Goal: Task Accomplishment & Management: Manage account settings

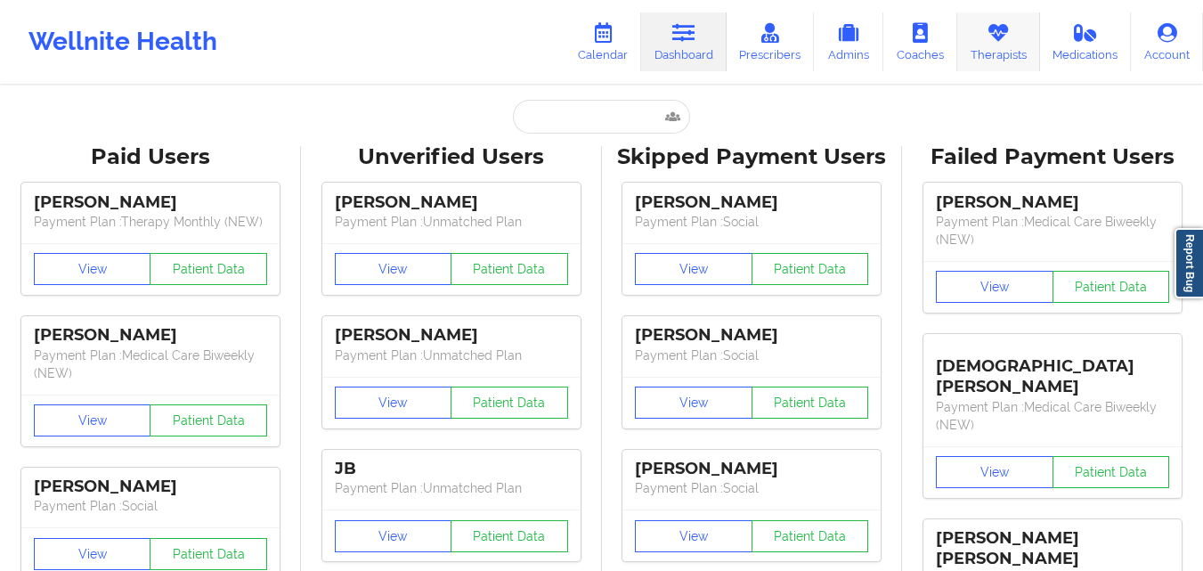
click at [1000, 34] on icon at bounding box center [998, 33] width 23 height 20
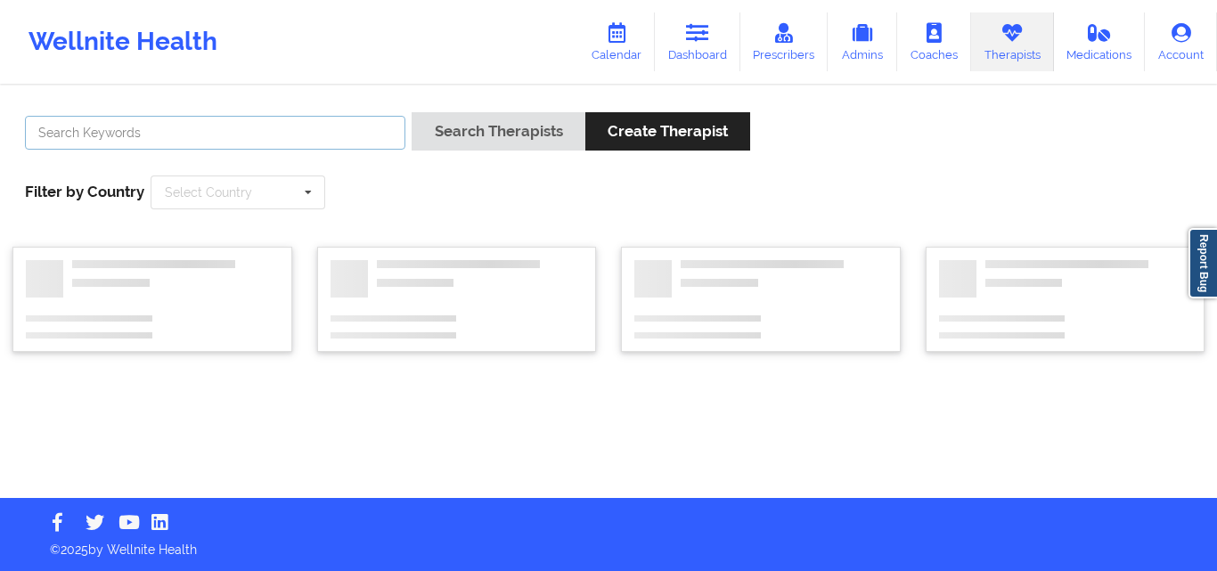
click at [219, 136] on input "text" at bounding box center [215, 133] width 380 height 34
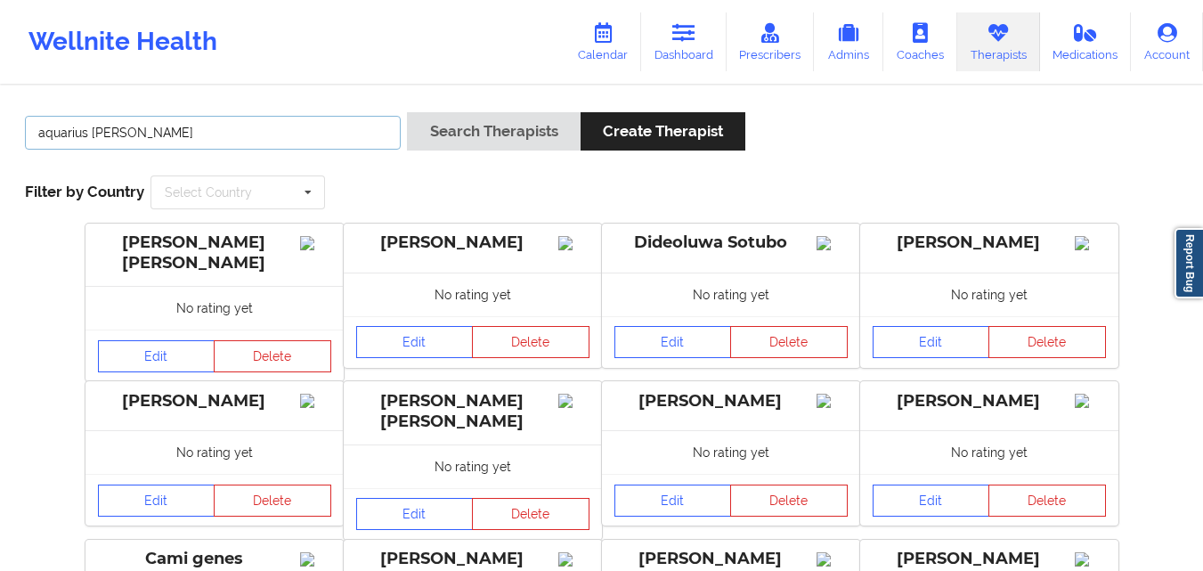
type input "aquarius [PERSON_NAME]"
click at [407, 112] on button "Search Therapists" at bounding box center [493, 131] width 173 height 38
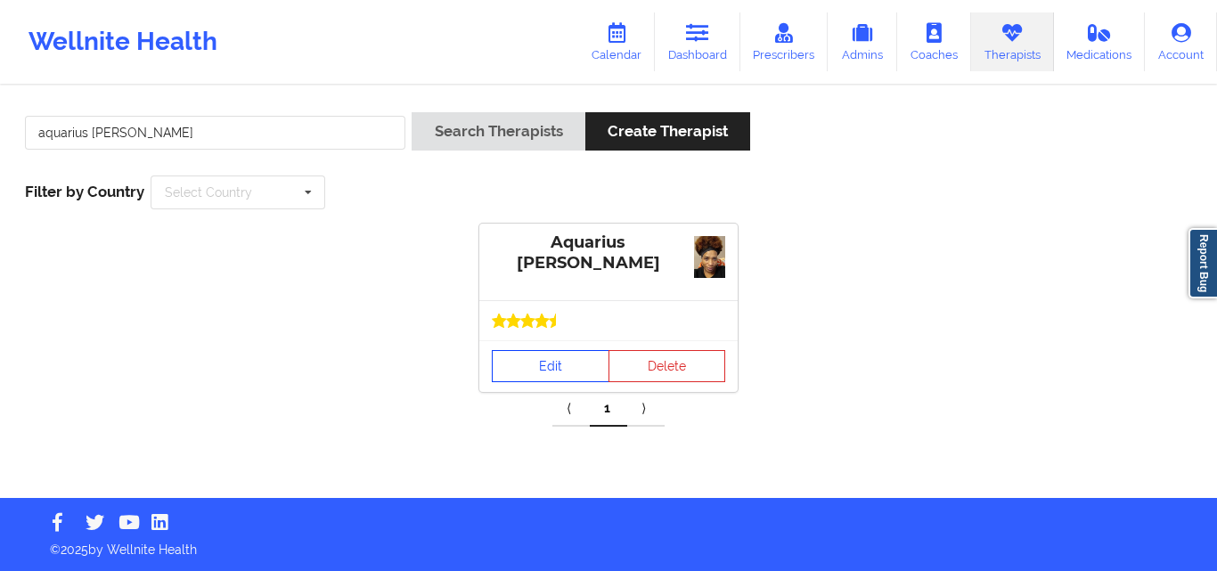
click at [558, 376] on link "Edit" at bounding box center [551, 366] width 118 height 32
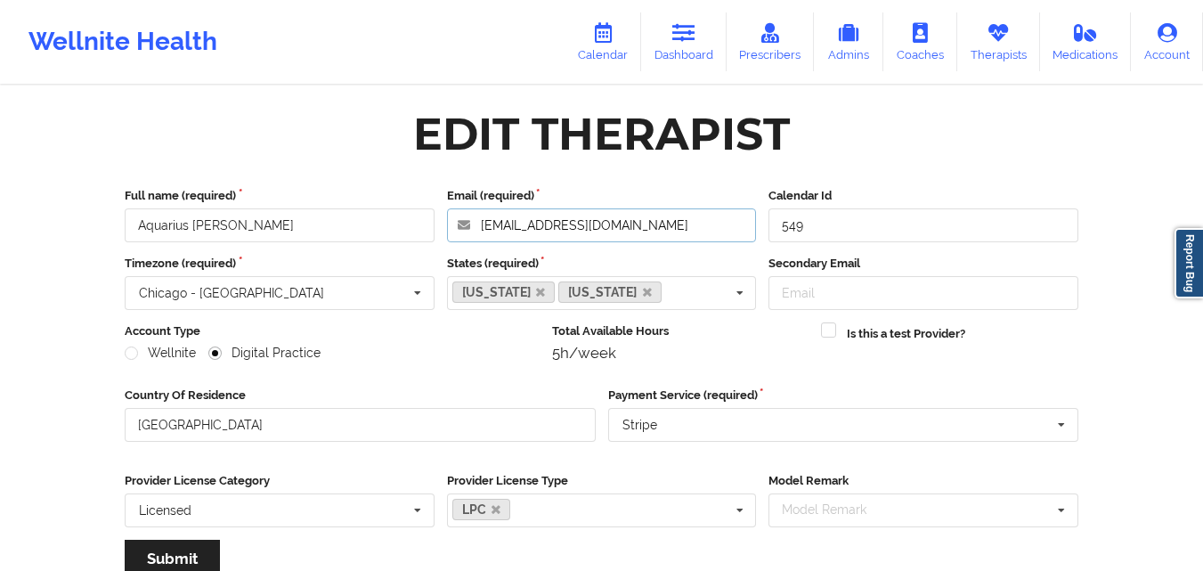
click at [736, 224] on input "[EMAIL_ADDRESS][DOMAIN_NAME]" at bounding box center [602, 225] width 310 height 34
drag, startPoint x: 188, startPoint y: 225, endPoint x: 113, endPoint y: 226, distance: 74.8
click at [113, 226] on div "Full name (required) Aquarius [PERSON_NAME] Email (required) [EMAIL_ADDRESS][DO…" at bounding box center [601, 389] width 979 height 428
